Goal: Task Accomplishment & Management: Manage account settings

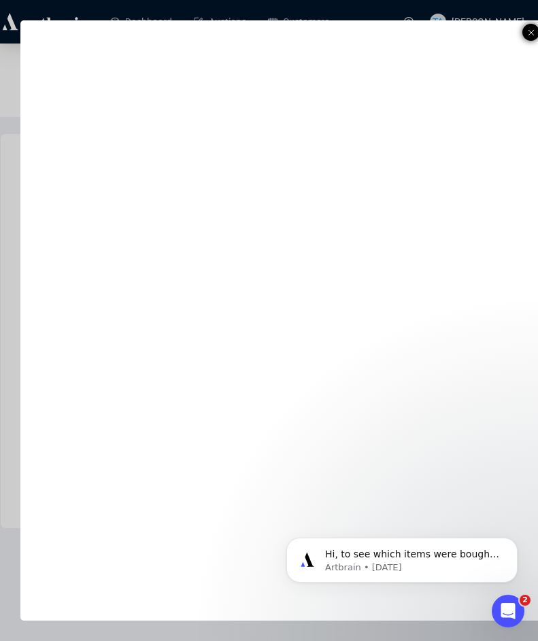
click at [528, 35] on icon at bounding box center [531, 32] width 7 height 16
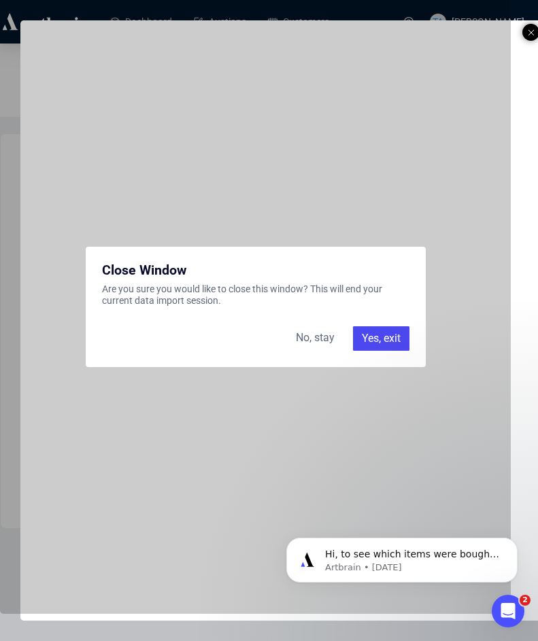
click at [392, 345] on div "Yes, exit" at bounding box center [381, 338] width 56 height 24
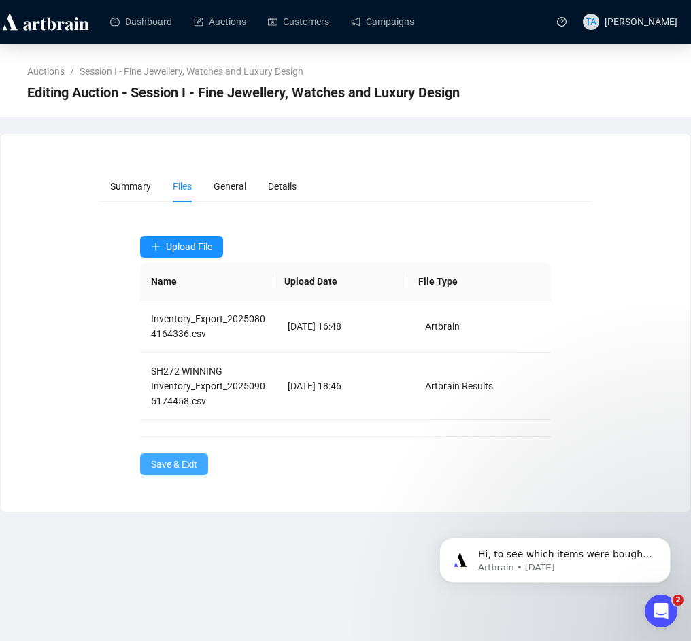
click at [183, 467] on span "Save & Exit" at bounding box center [174, 464] width 46 height 15
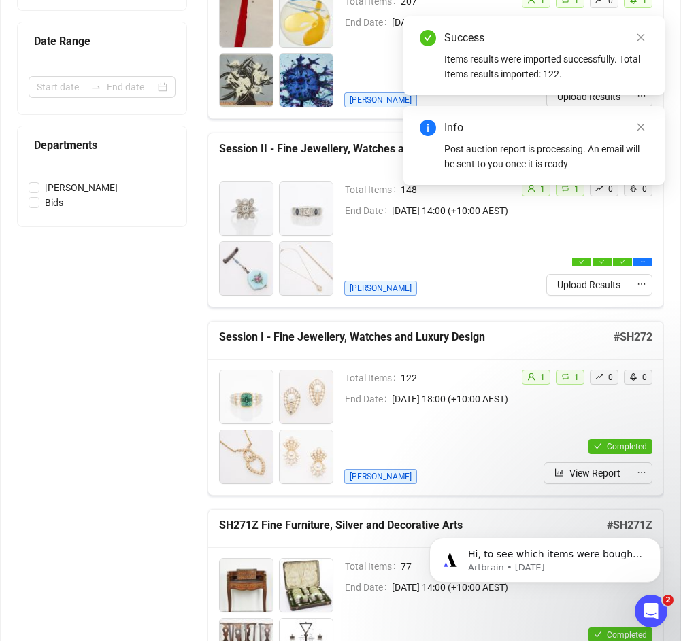
scroll to position [340, 0]
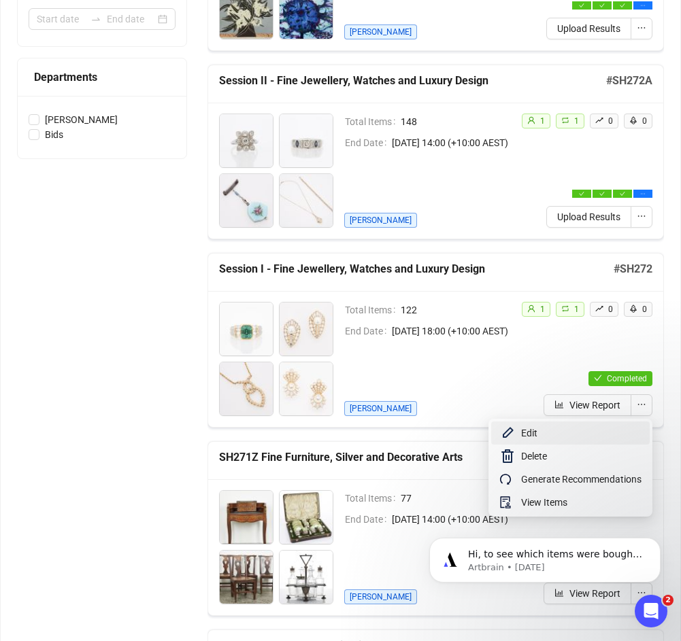
click at [522, 437] on span "Edit" at bounding box center [581, 433] width 120 height 15
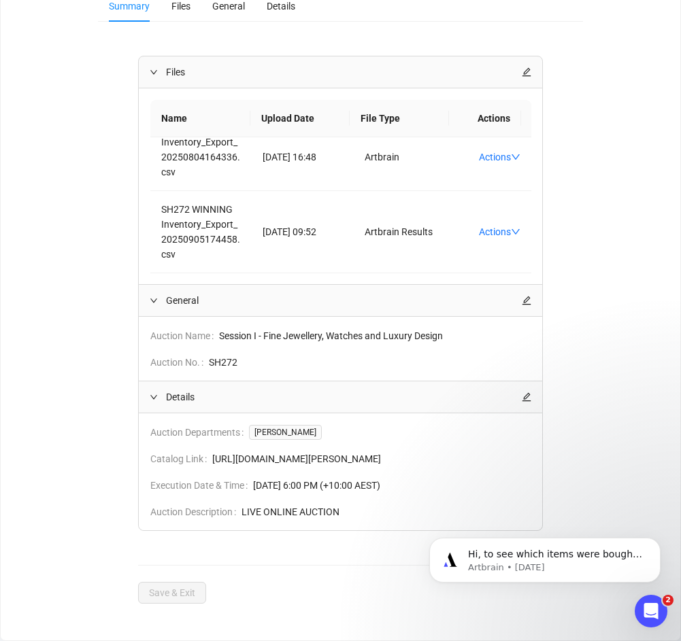
scroll to position [59, 0]
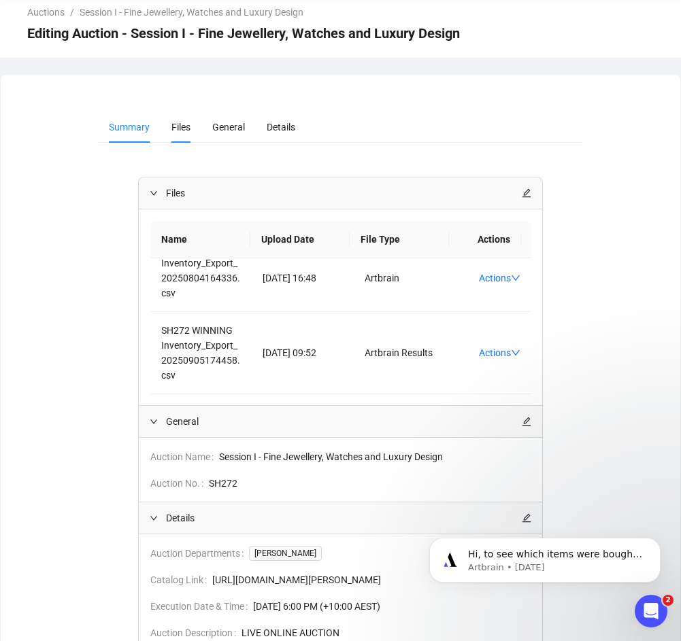
click at [179, 129] on span "Files" at bounding box center [180, 127] width 19 height 11
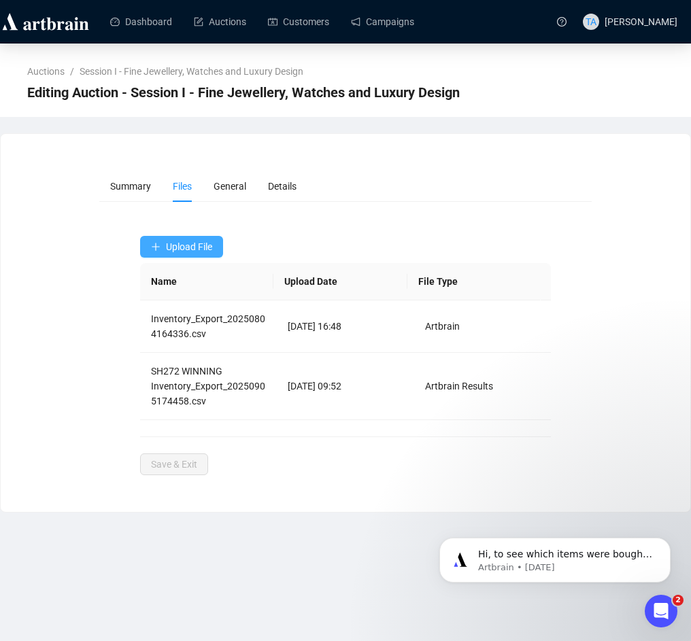
click at [185, 247] on span "Upload File" at bounding box center [189, 246] width 46 height 11
click at [188, 243] on span "Upload File" at bounding box center [189, 246] width 46 height 11
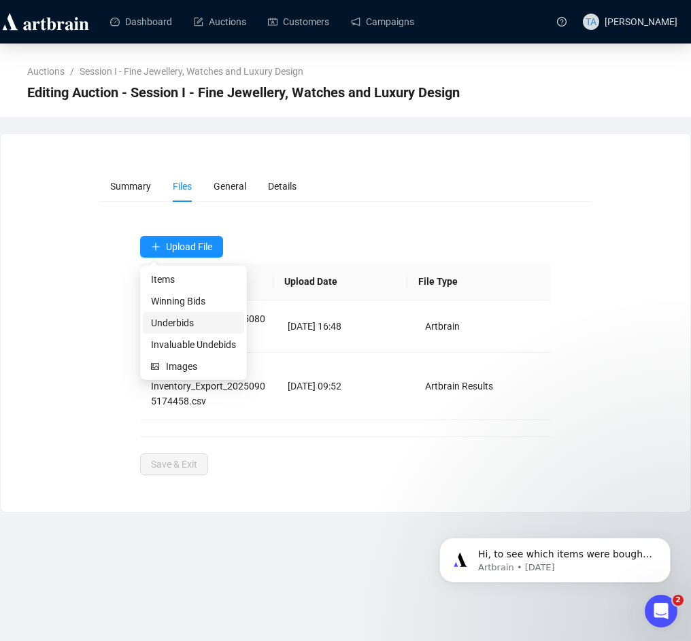
click at [160, 320] on span "Underbids" at bounding box center [193, 323] width 85 height 15
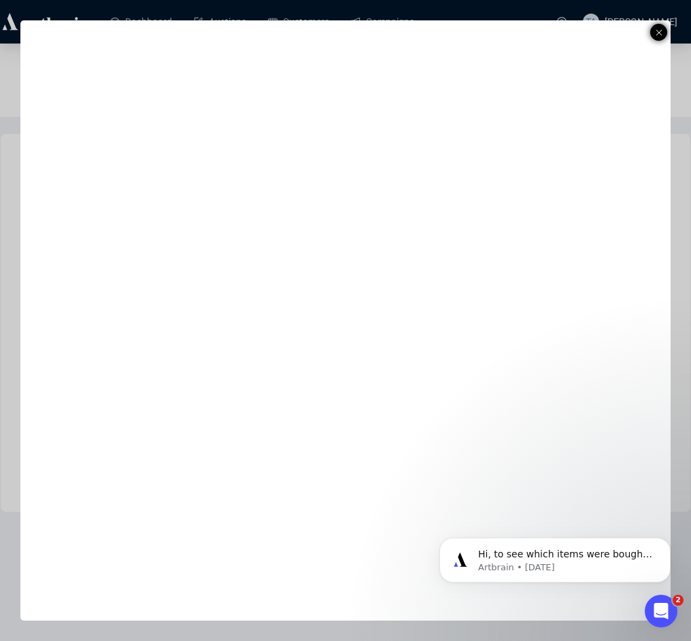
click at [537, 31] on icon at bounding box center [659, 32] width 7 height 16
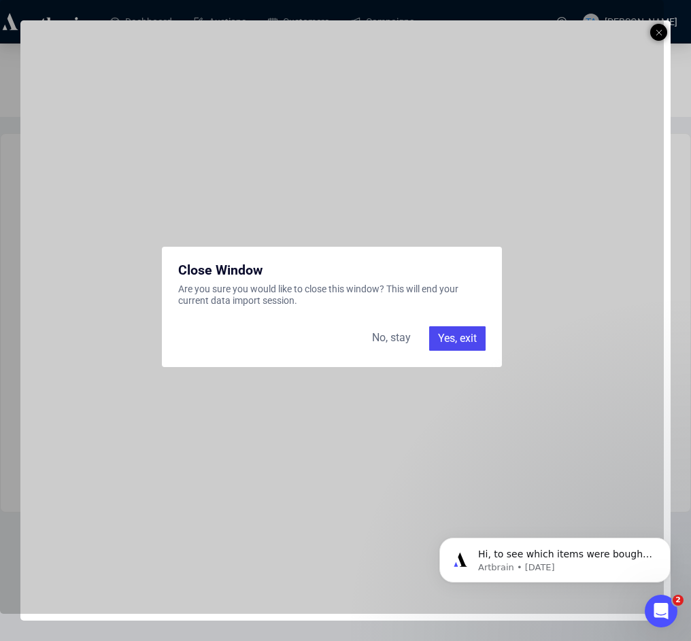
click at [457, 338] on div "Yes, exit" at bounding box center [457, 338] width 56 height 24
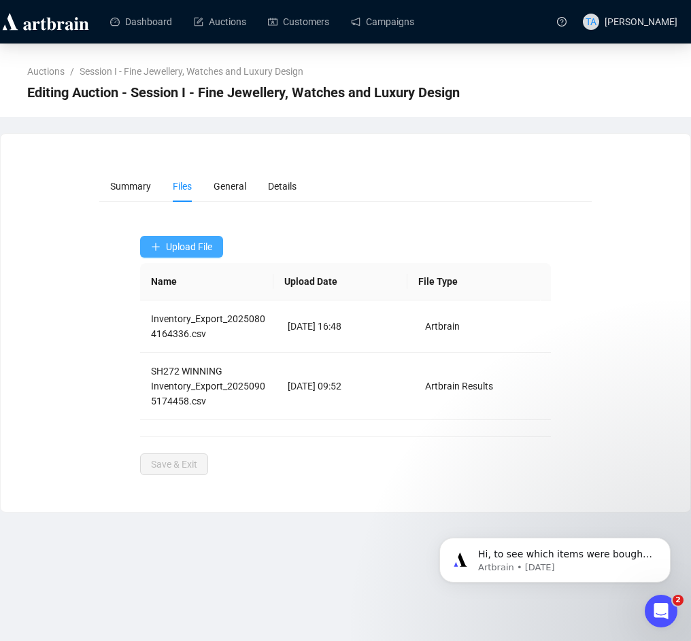
click at [181, 248] on span "Upload File" at bounding box center [189, 246] width 46 height 11
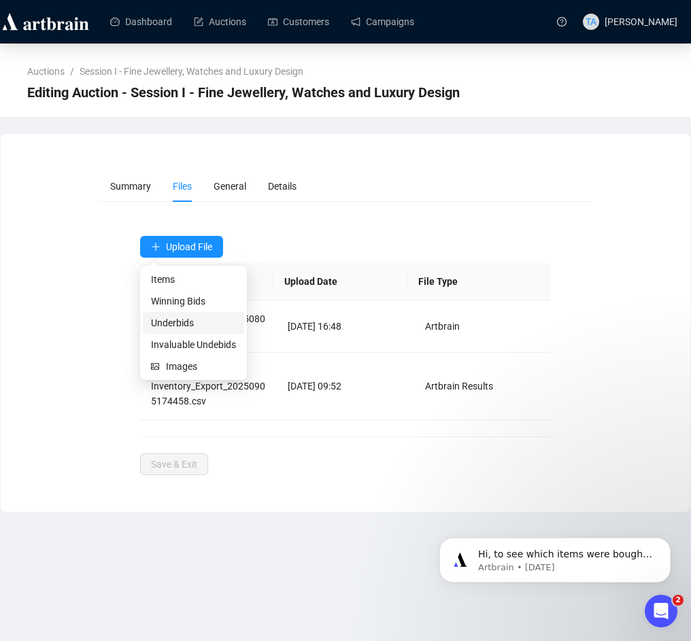
click at [173, 320] on span "Underbids" at bounding box center [193, 323] width 85 height 15
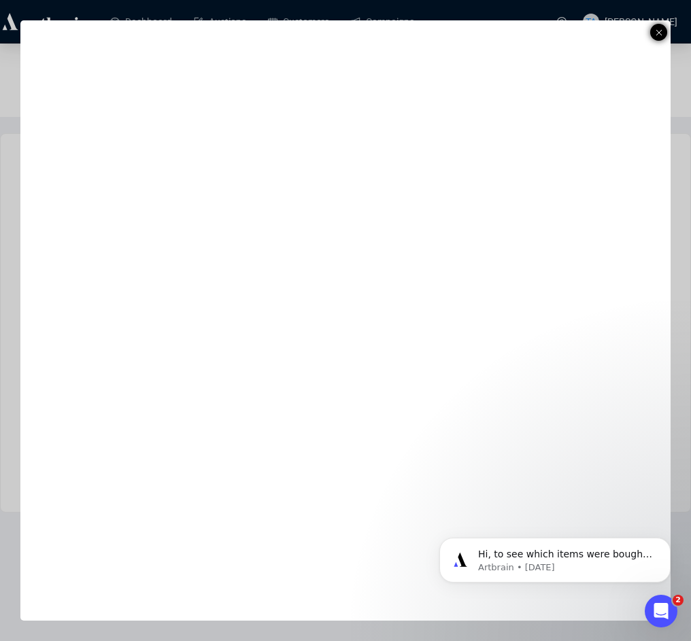
click at [537, 29] on icon at bounding box center [659, 32] width 7 height 16
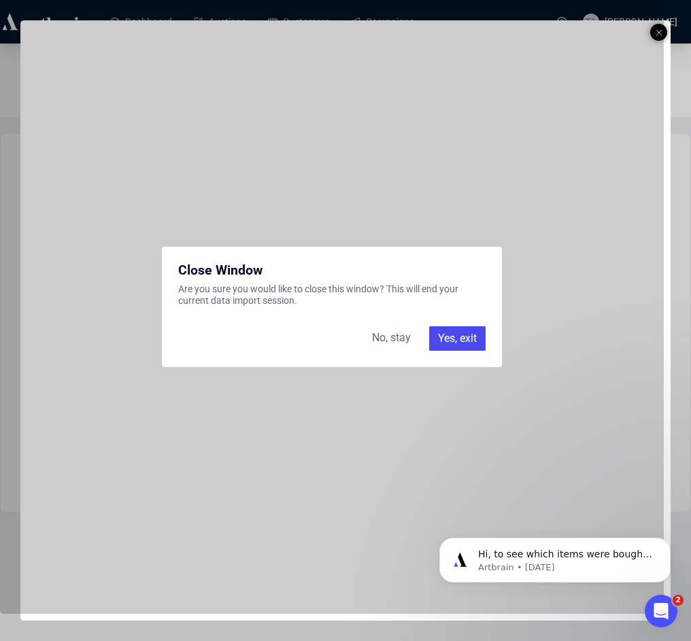
click at [465, 341] on div "Yes, exit" at bounding box center [457, 338] width 56 height 24
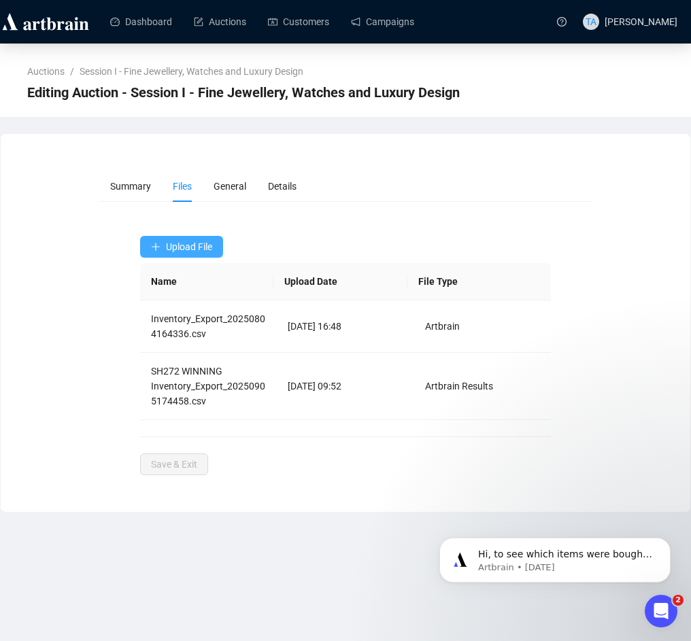
click at [180, 255] on button "Upload File" at bounding box center [181, 247] width 83 height 22
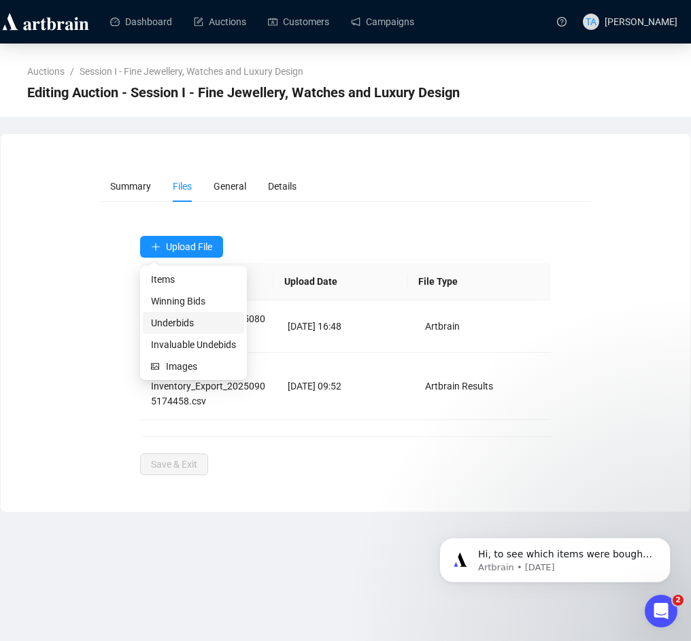
click at [175, 325] on span "Underbids" at bounding box center [193, 323] width 85 height 15
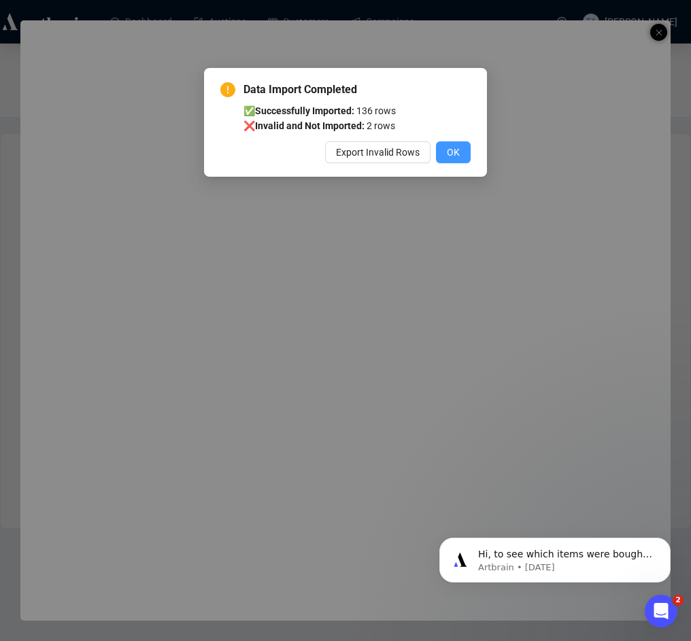
click at [458, 152] on span "OK" at bounding box center [453, 152] width 13 height 15
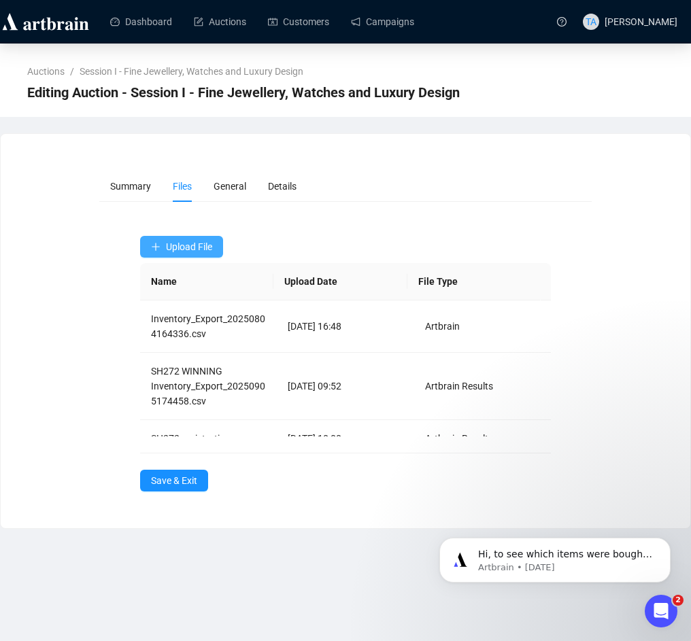
click at [177, 242] on span "Upload File" at bounding box center [189, 246] width 46 height 11
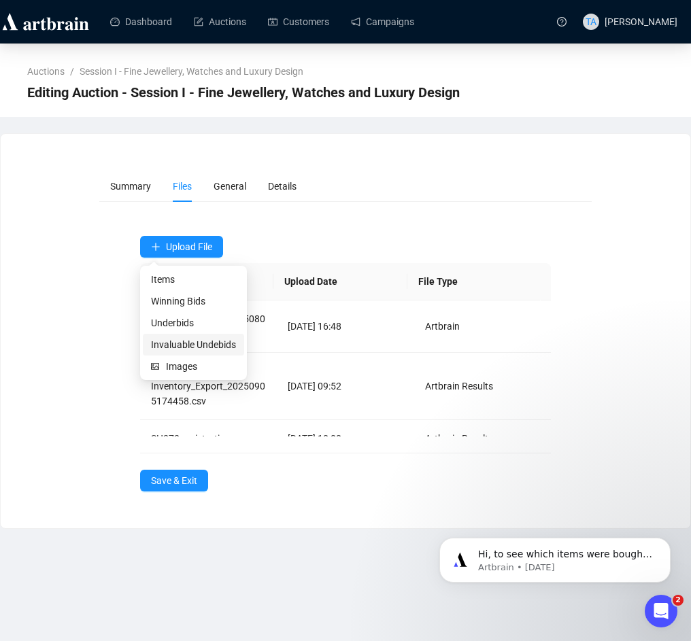
drag, startPoint x: 181, startPoint y: 348, endPoint x: 162, endPoint y: 331, distance: 25.5
click at [180, 348] on span "Invaluable Undebids" at bounding box center [193, 344] width 85 height 15
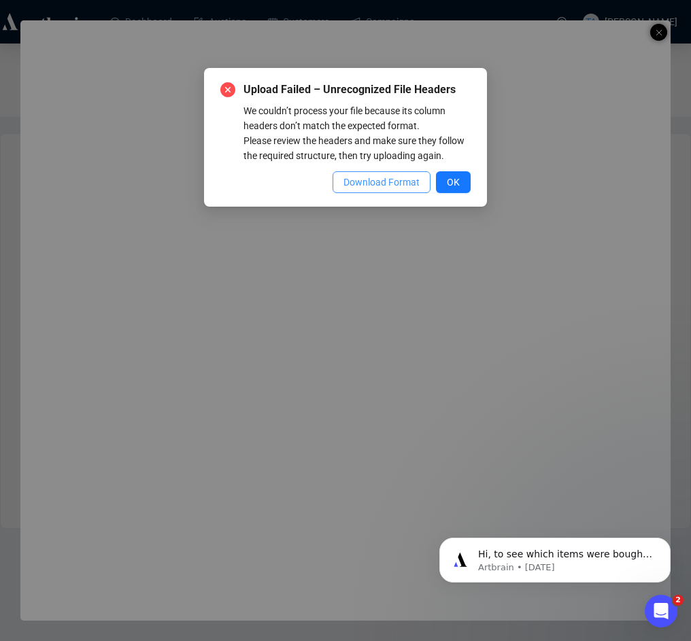
click at [386, 177] on span "Download Format" at bounding box center [381, 182] width 76 height 15
click at [439, 180] on button "OK" at bounding box center [453, 182] width 35 height 22
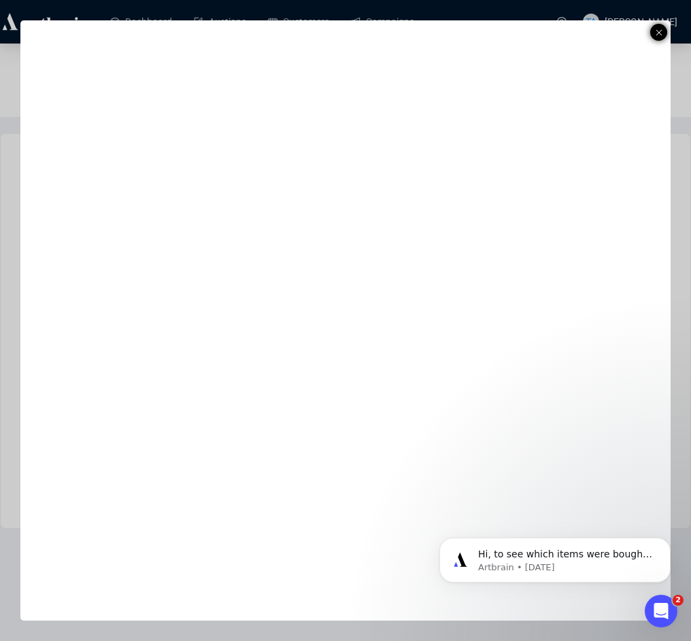
click at [537, 35] on icon at bounding box center [659, 32] width 7 height 16
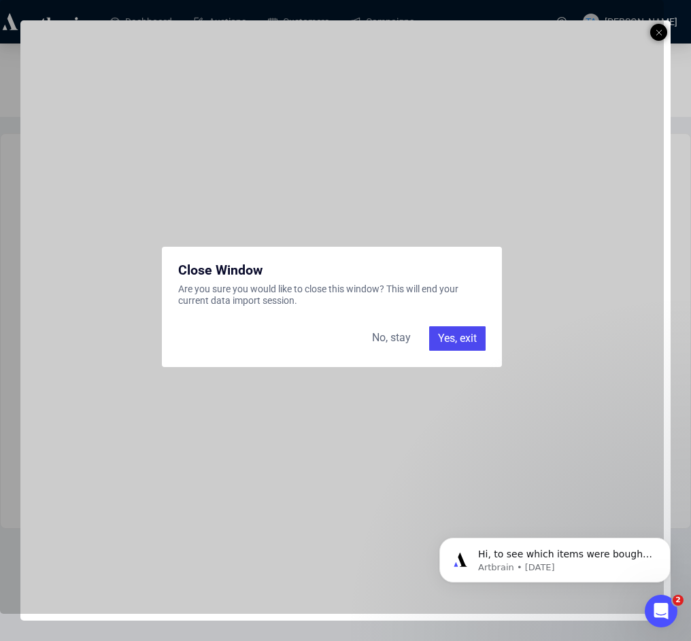
click at [462, 338] on div "Yes, exit" at bounding box center [457, 338] width 56 height 24
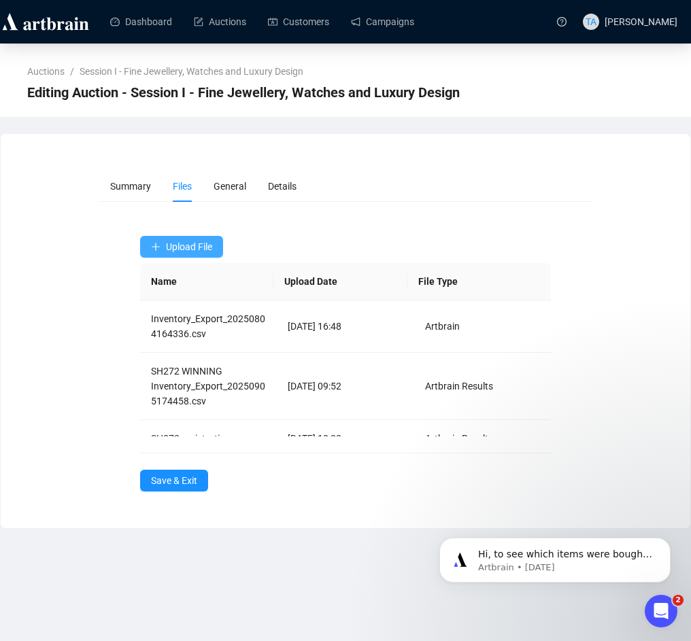
click at [169, 242] on span "Upload File" at bounding box center [189, 246] width 46 height 11
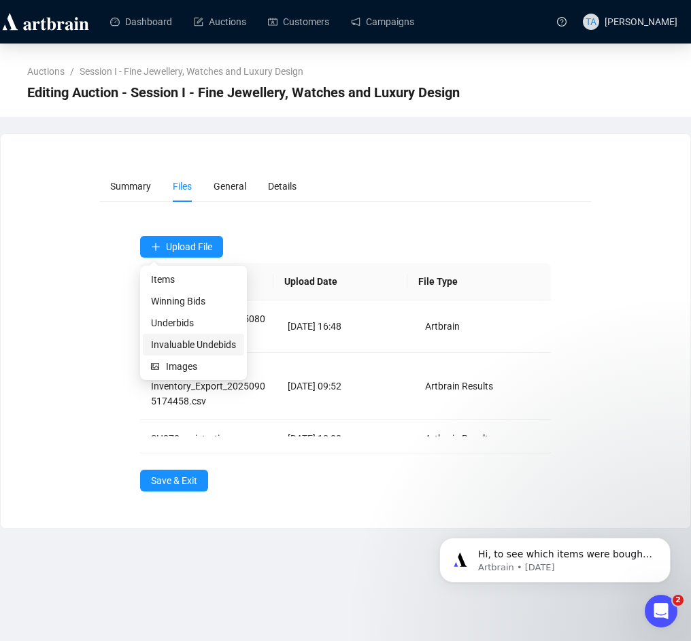
click at [199, 342] on span "Invaluable Undebids" at bounding box center [193, 344] width 85 height 15
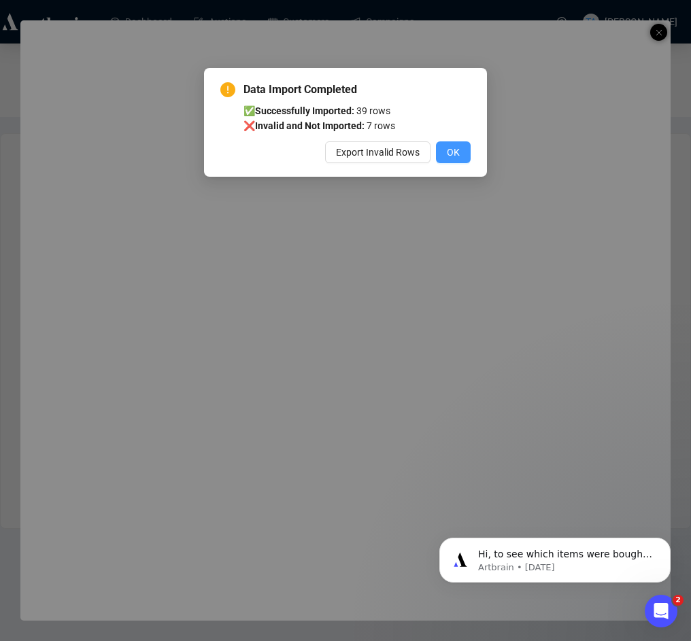
click at [454, 152] on span "OK" at bounding box center [453, 152] width 13 height 15
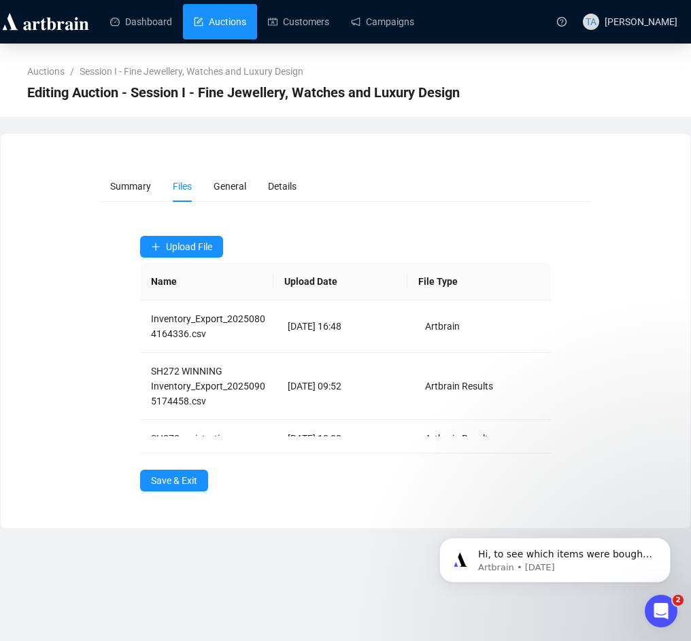
click at [225, 18] on link "Auctions" at bounding box center [220, 21] width 52 height 35
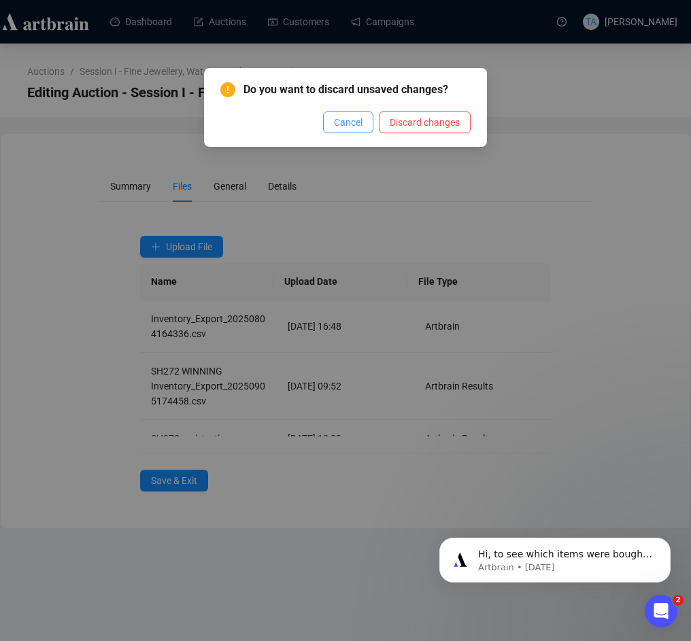
click at [360, 127] on span "Cancel" at bounding box center [348, 122] width 29 height 15
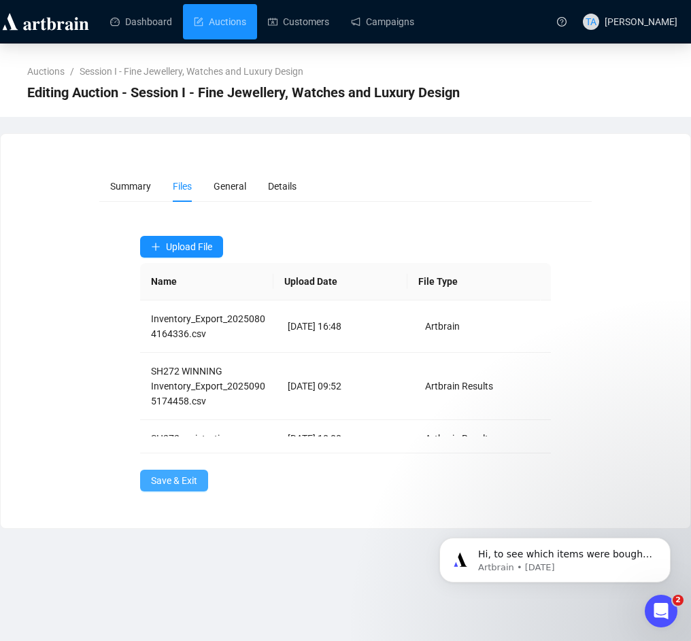
click at [172, 482] on span "Save & Exit" at bounding box center [174, 480] width 46 height 15
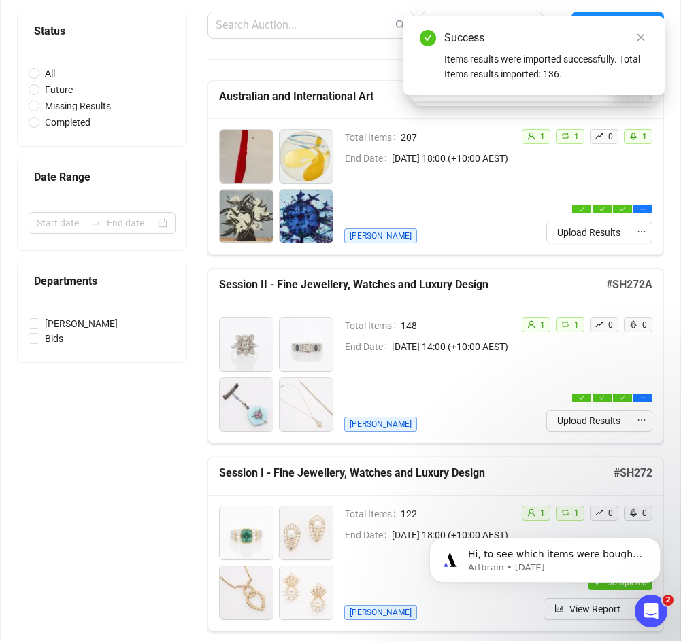
scroll to position [204, 0]
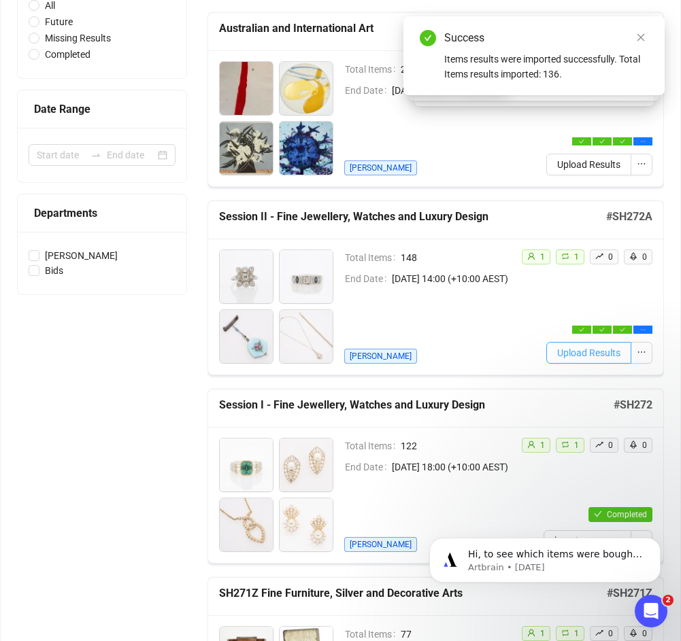
click at [537, 352] on span "Upload Results" at bounding box center [588, 353] width 63 height 15
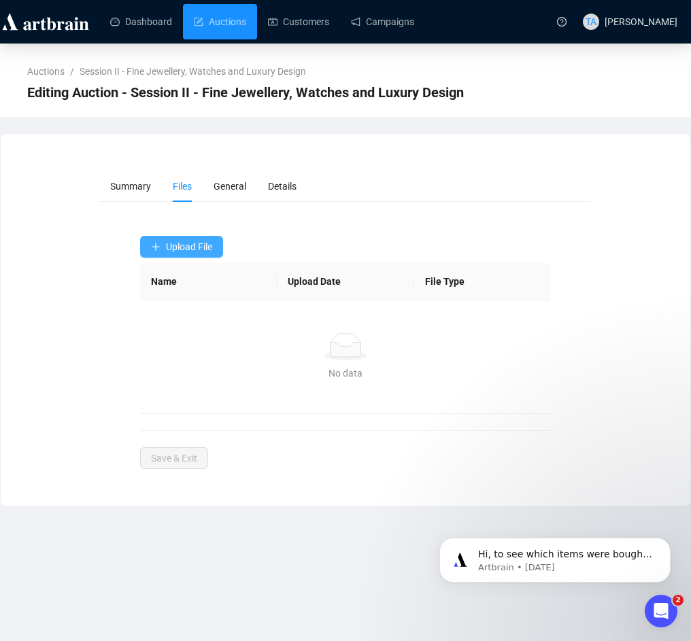
click at [180, 237] on button "Upload File" at bounding box center [181, 247] width 83 height 22
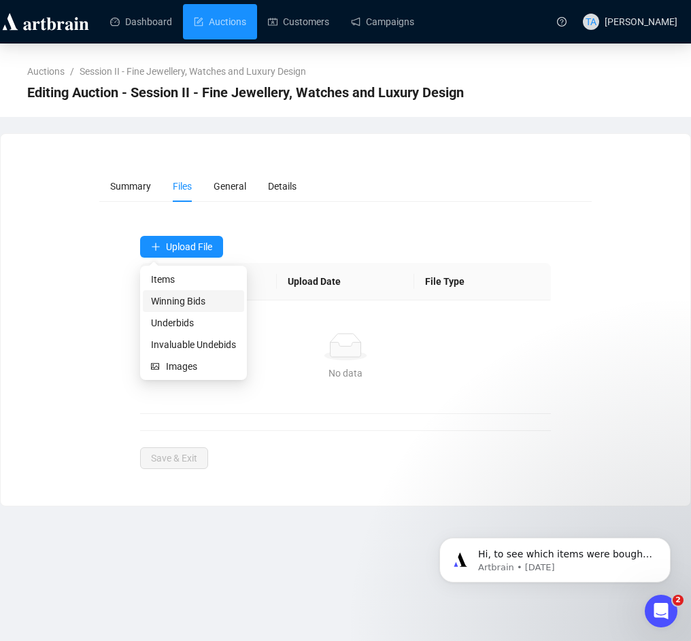
drag, startPoint x: 182, startPoint y: 303, endPoint x: 146, endPoint y: 300, distance: 36.1
click at [180, 303] on span "Winning Bids" at bounding box center [193, 301] width 85 height 15
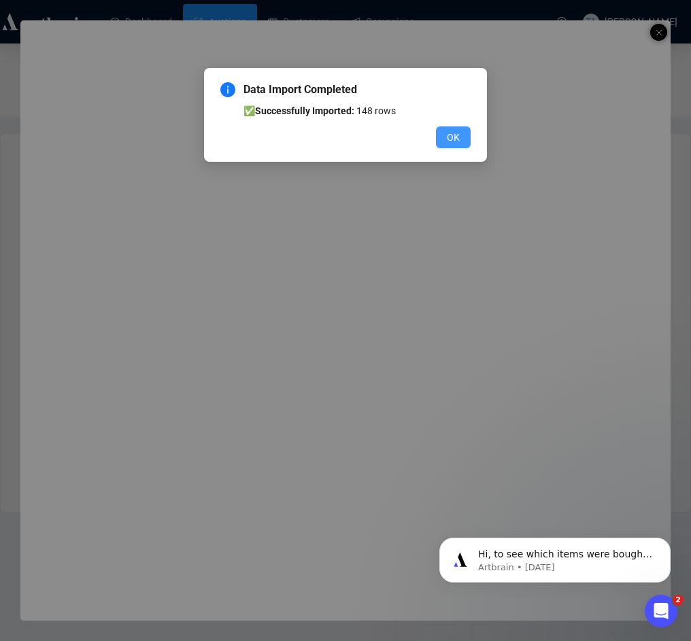
click at [456, 137] on span "OK" at bounding box center [453, 137] width 13 height 15
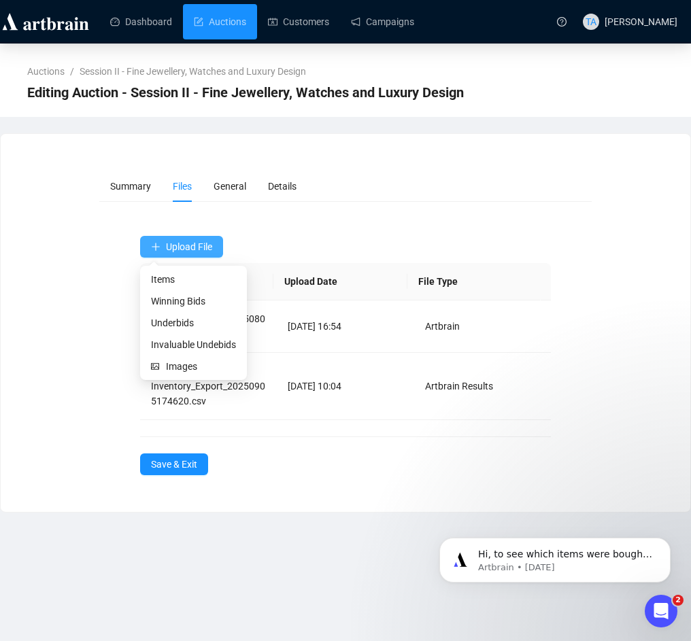
click at [192, 252] on span "Upload File" at bounding box center [189, 246] width 46 height 11
click at [169, 322] on span "Underbids" at bounding box center [193, 323] width 85 height 15
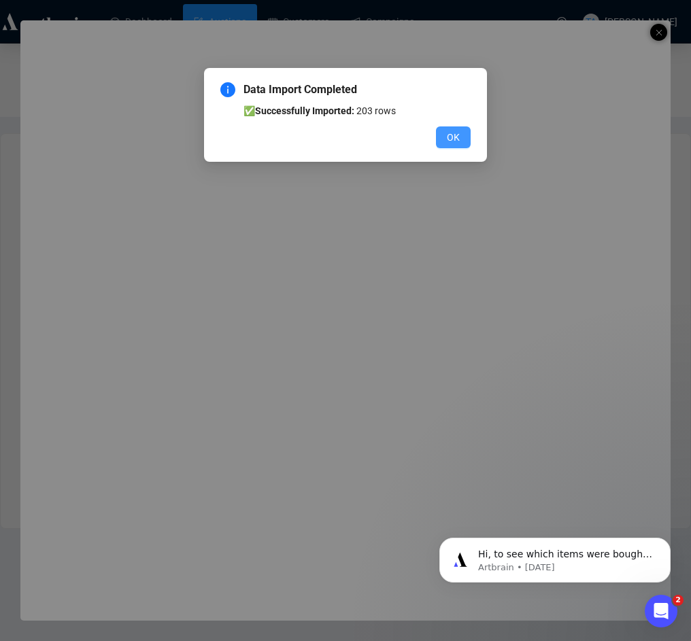
click at [446, 131] on button "OK" at bounding box center [453, 138] width 35 height 22
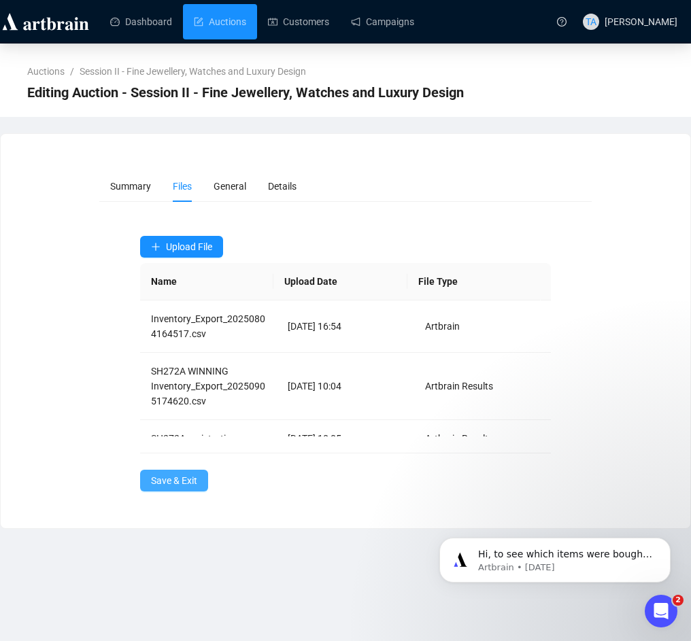
click at [172, 485] on span "Save & Exit" at bounding box center [174, 480] width 46 height 15
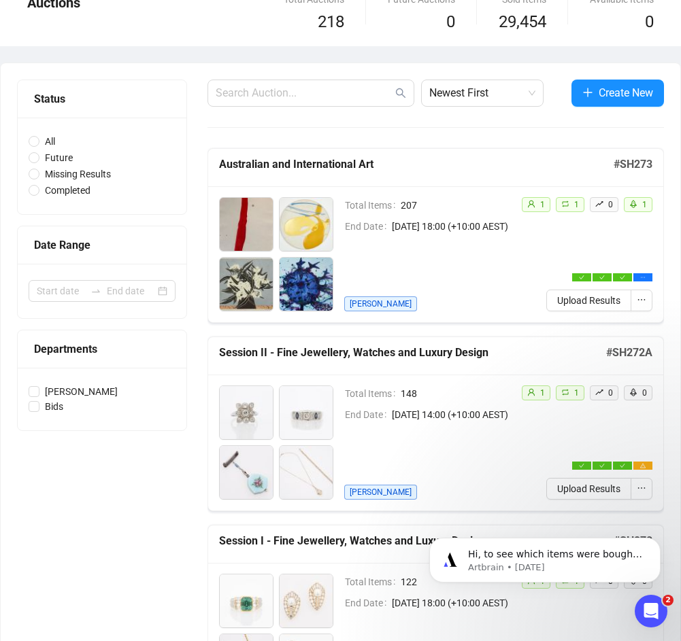
scroll to position [204, 0]
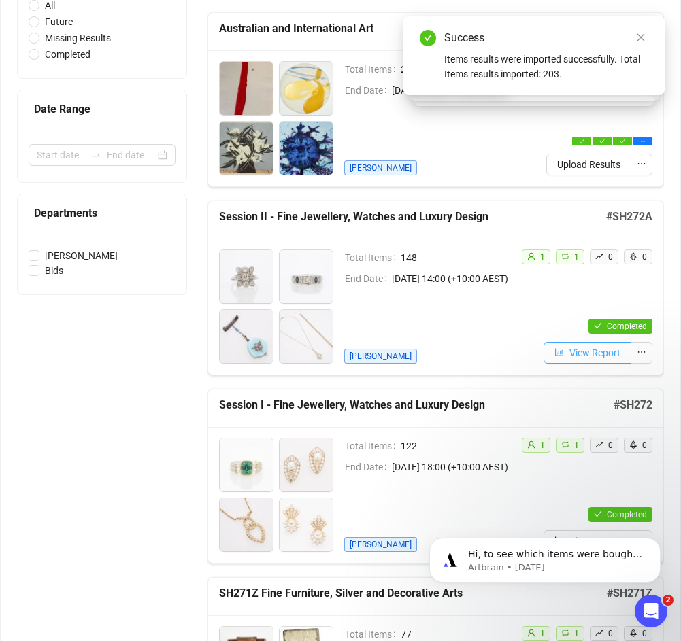
click at [537, 354] on button "View Report" at bounding box center [587, 353] width 88 height 22
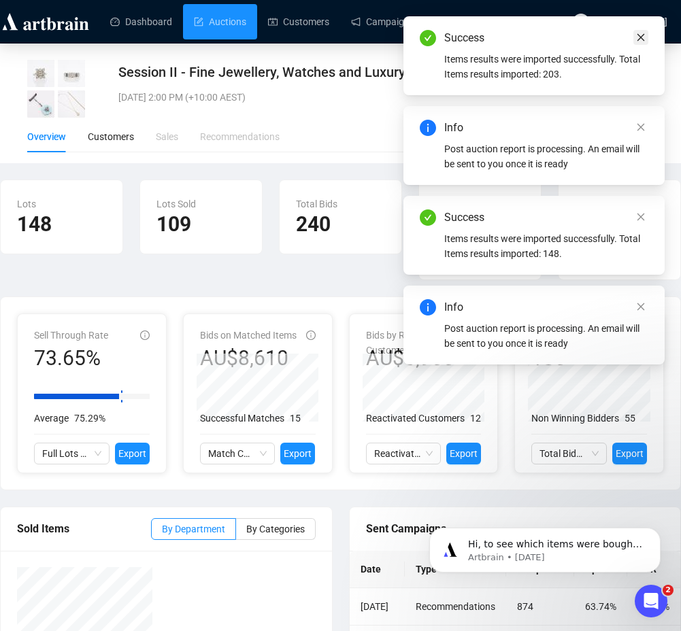
click at [537, 39] on icon "close" at bounding box center [641, 38] width 10 height 10
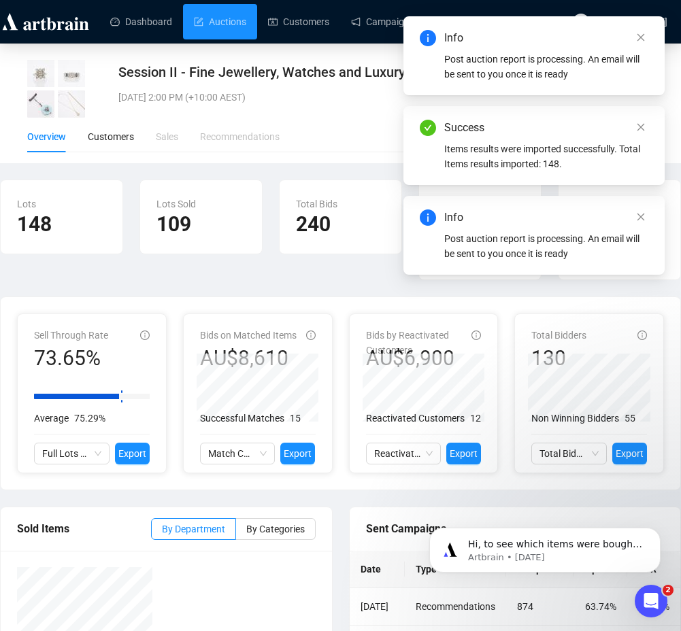
click at [537, 39] on icon "close" at bounding box center [641, 38] width 10 height 10
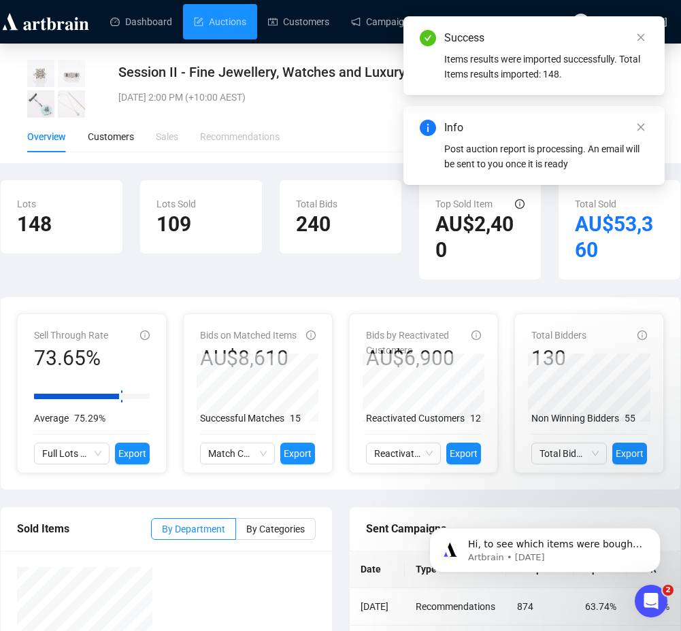
click at [537, 39] on icon "close" at bounding box center [641, 38] width 10 height 10
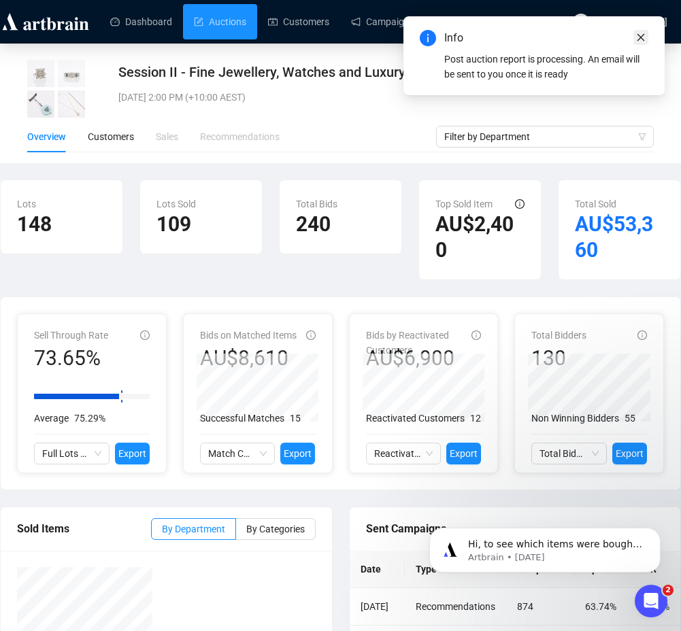
click at [537, 37] on icon "close" at bounding box center [641, 38] width 10 height 10
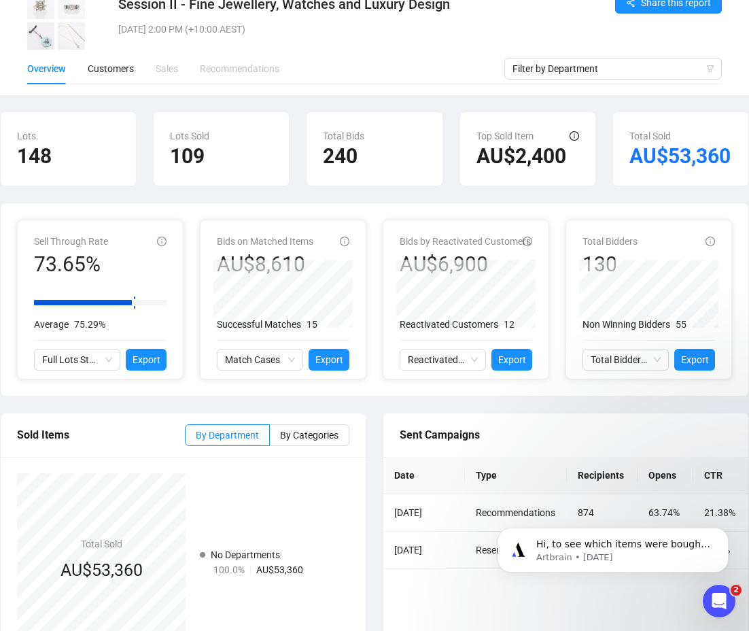
scroll to position [112, 0]
